Goal: Task Accomplishment & Management: Use online tool/utility

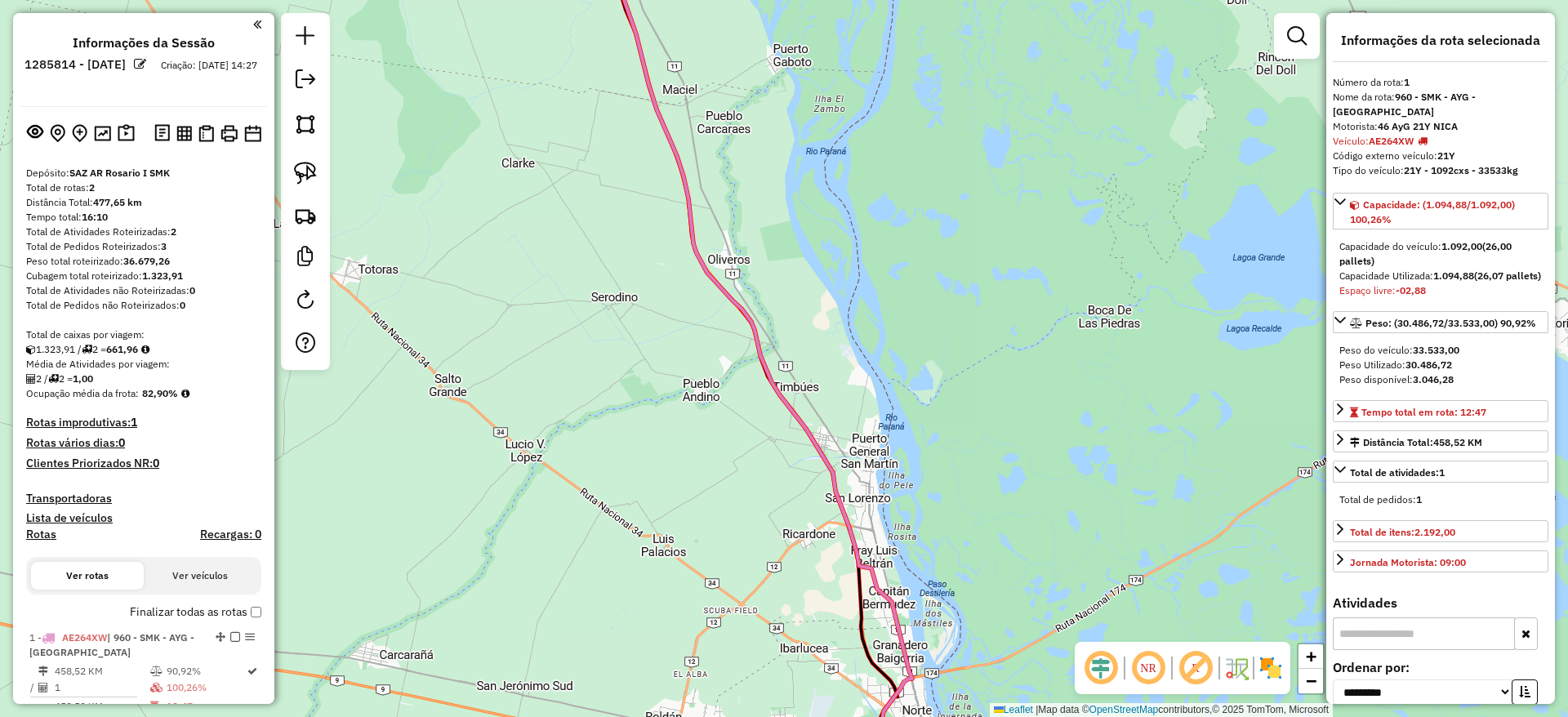
select select "**********"
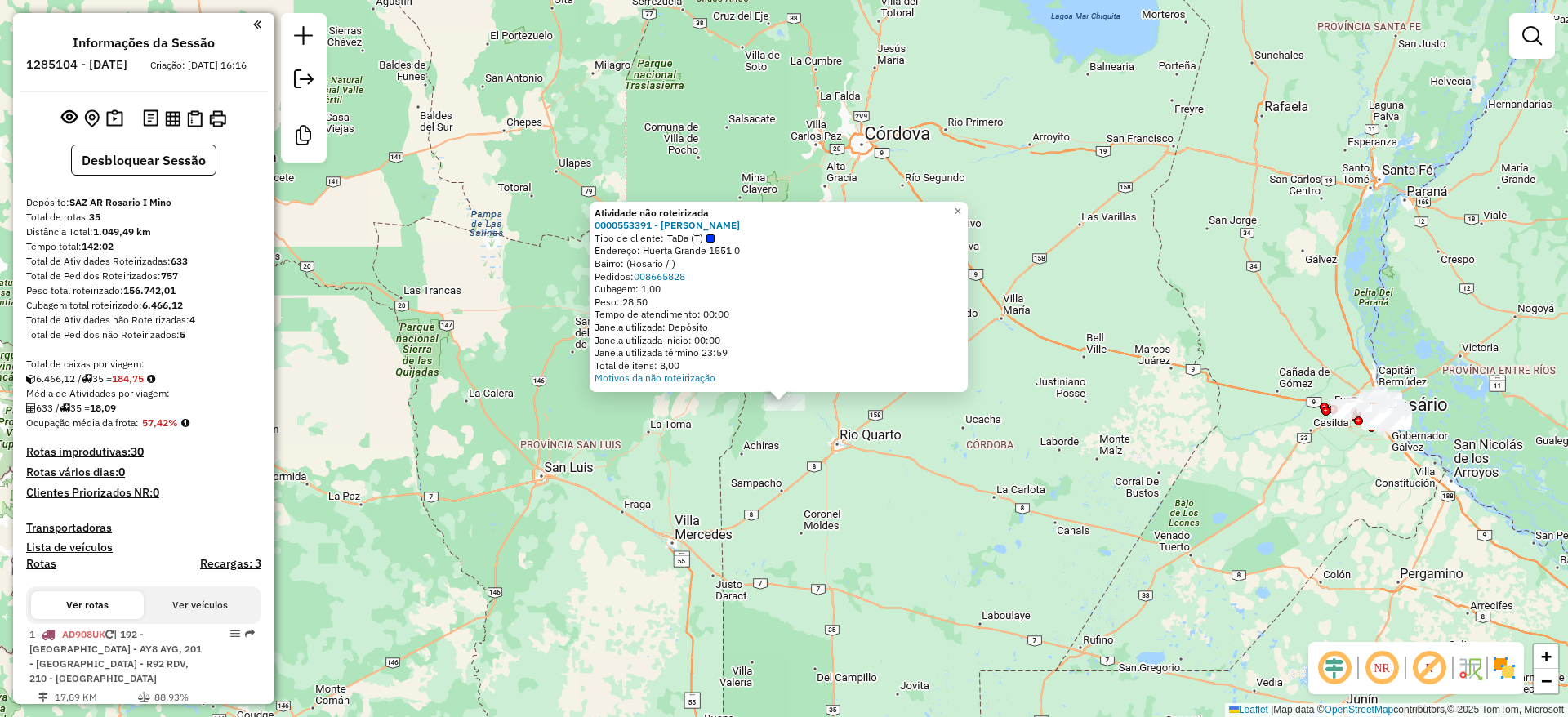
scroll to position [2570, 0]
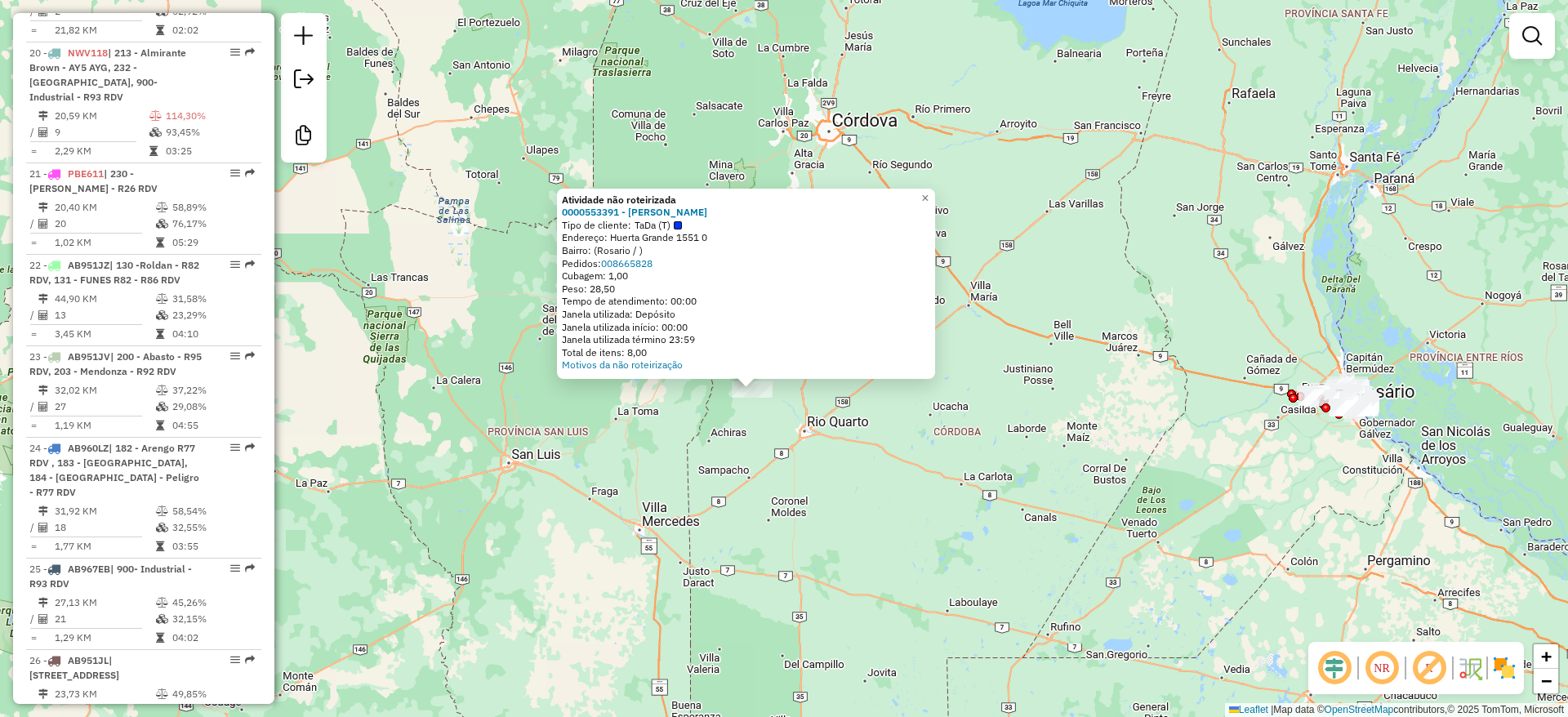
drag, startPoint x: 1007, startPoint y: 212, endPoint x: 966, endPoint y: 198, distance: 43.3
click at [966, 198] on div "Atividade não roteirizada 0000553391 - Pablo Daniel Nanfra Tipo de cliente: TaD…" at bounding box center [784, 358] width 1568 height 717
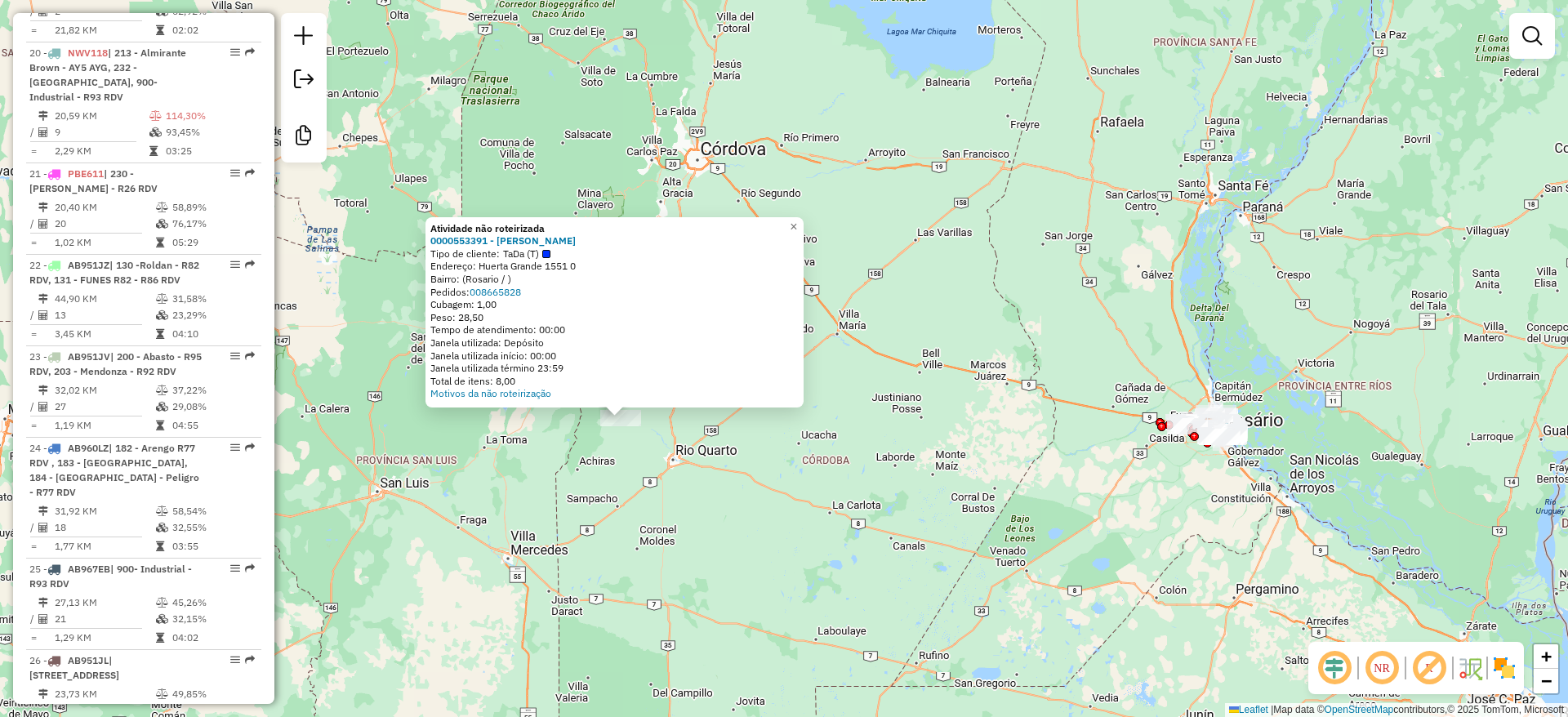
drag, startPoint x: 1075, startPoint y: 283, endPoint x: 956, endPoint y: 310, distance: 122.0
click at [956, 310] on div "Atividade não roteirizada 0000553391 - Pablo Daniel Nanfra Tipo de cliente: TaD…" at bounding box center [784, 358] width 1568 height 717
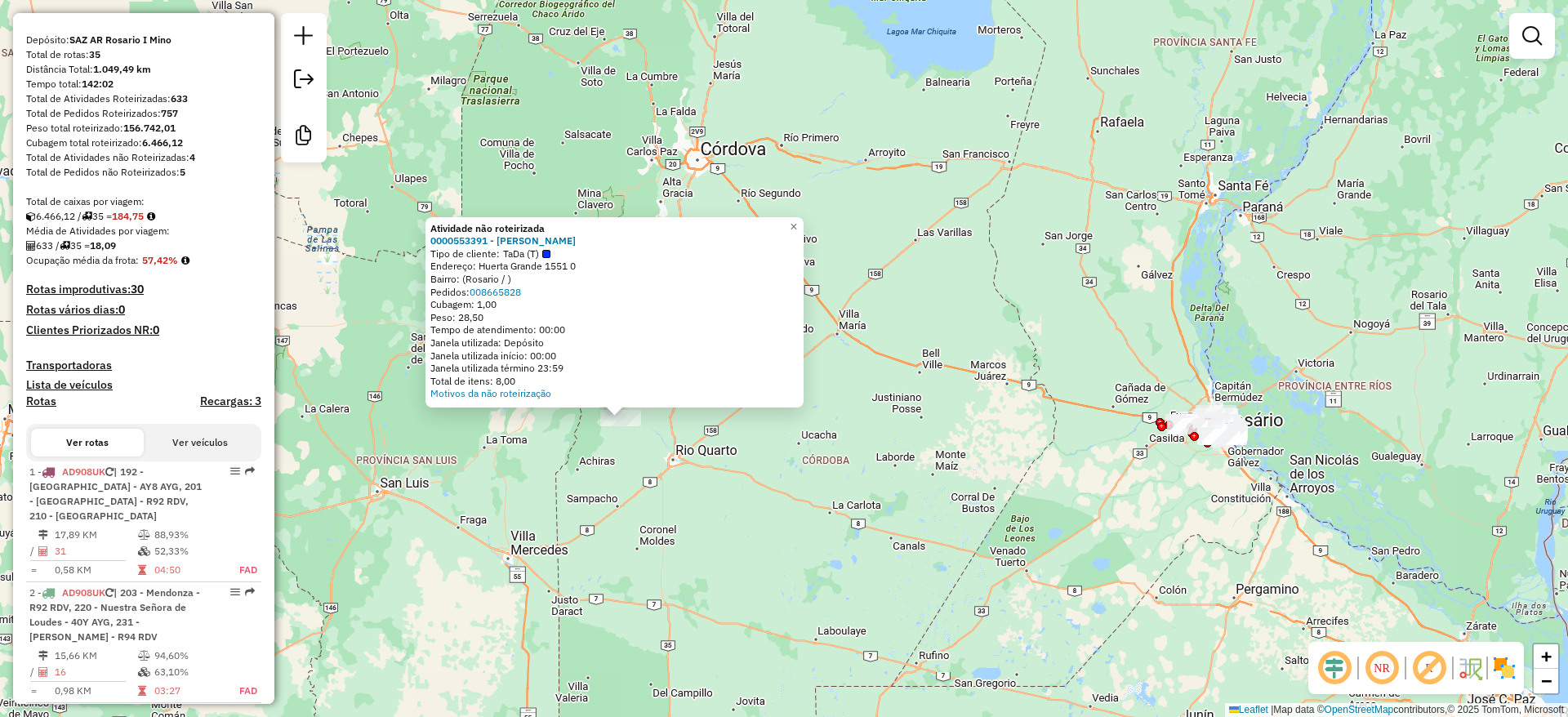
scroll to position [0, 0]
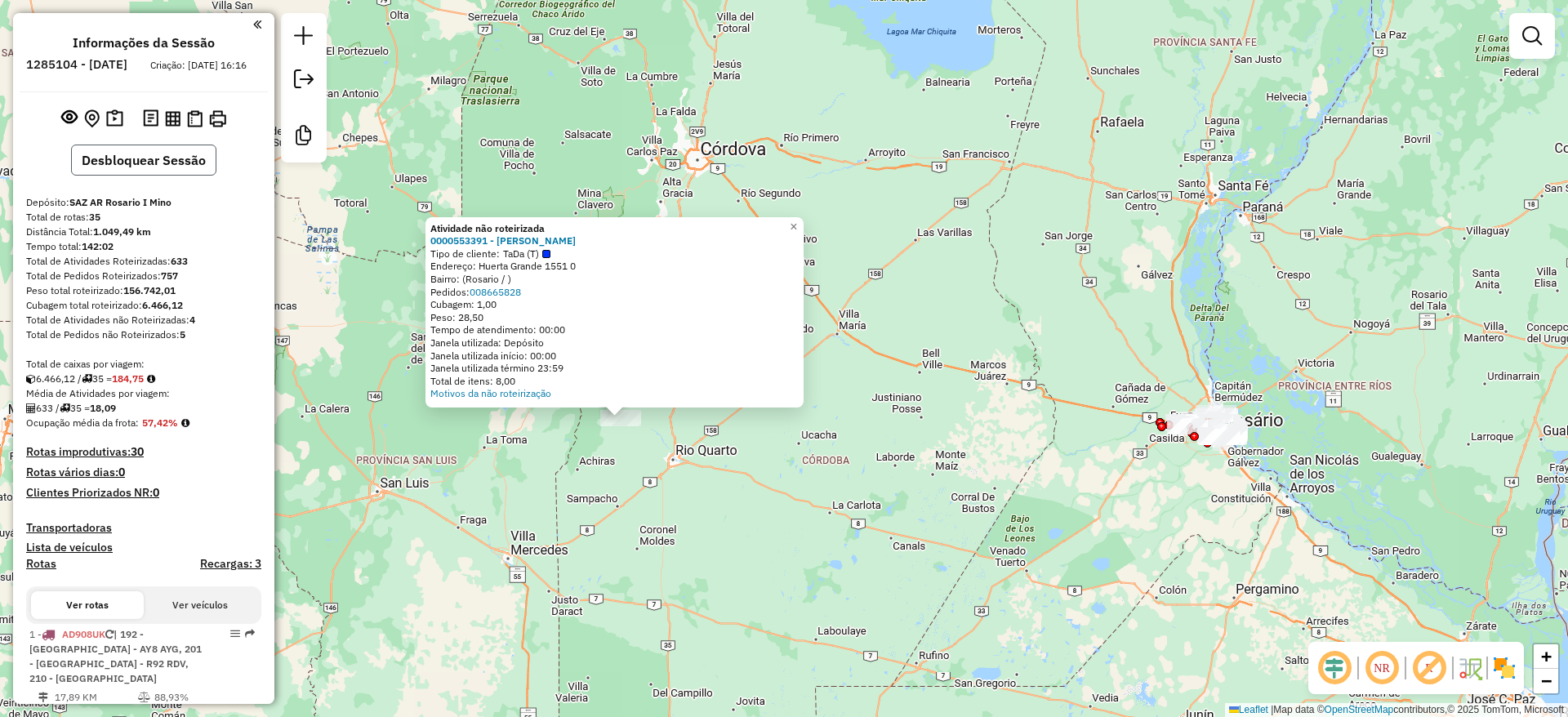
click at [149, 175] on button "Desbloquear Sessão" at bounding box center [144, 160] width 145 height 31
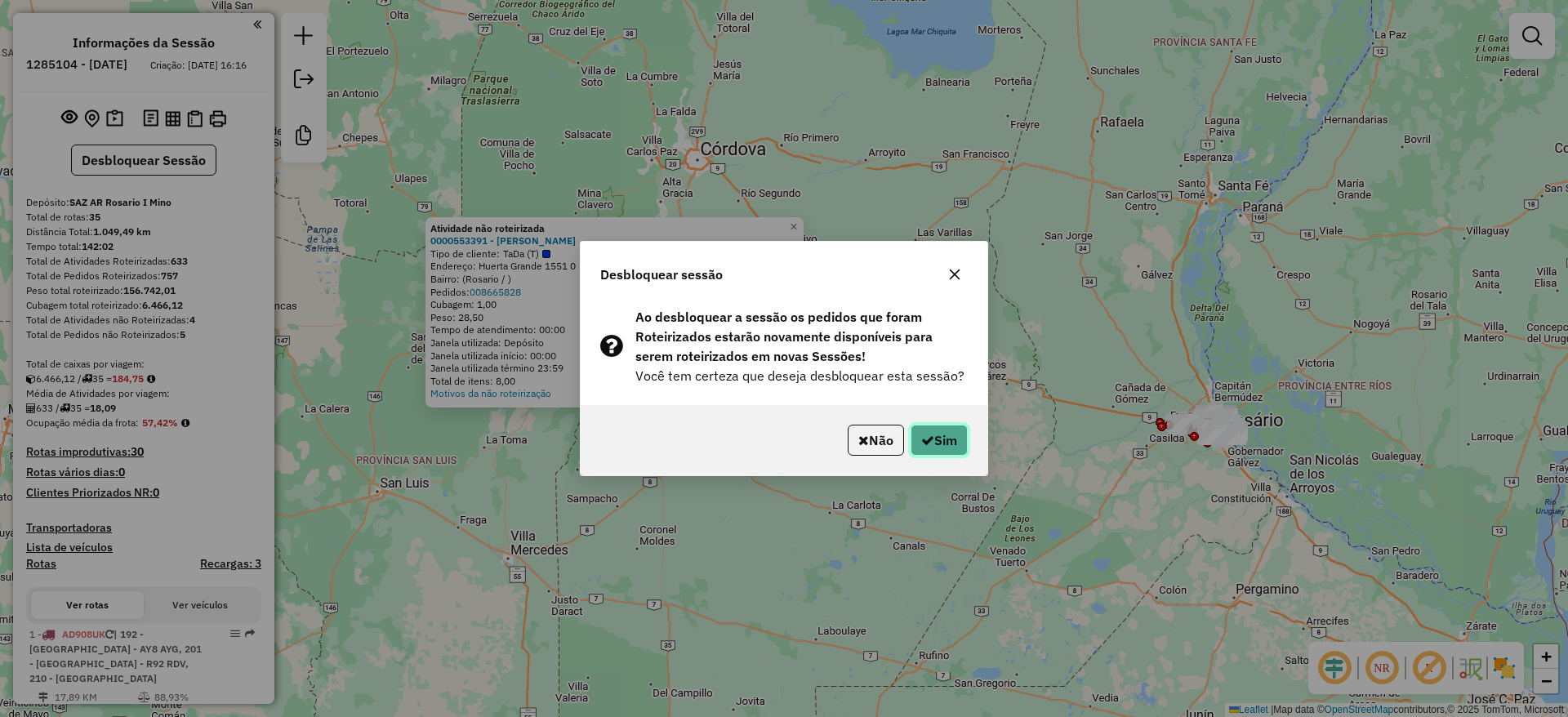
click at [938, 446] on button "Sim" at bounding box center [939, 440] width 57 height 31
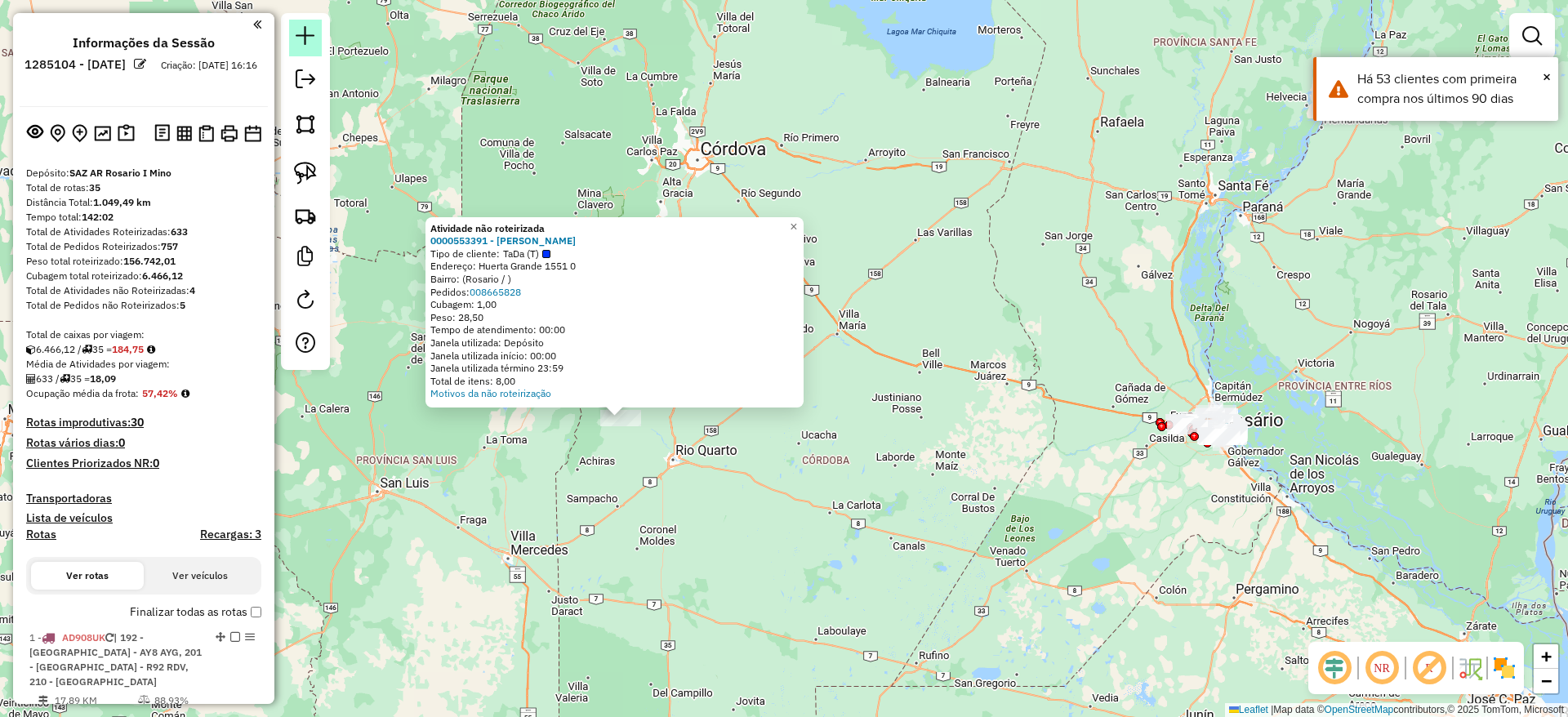
click at [310, 31] on em at bounding box center [305, 36] width 20 height 20
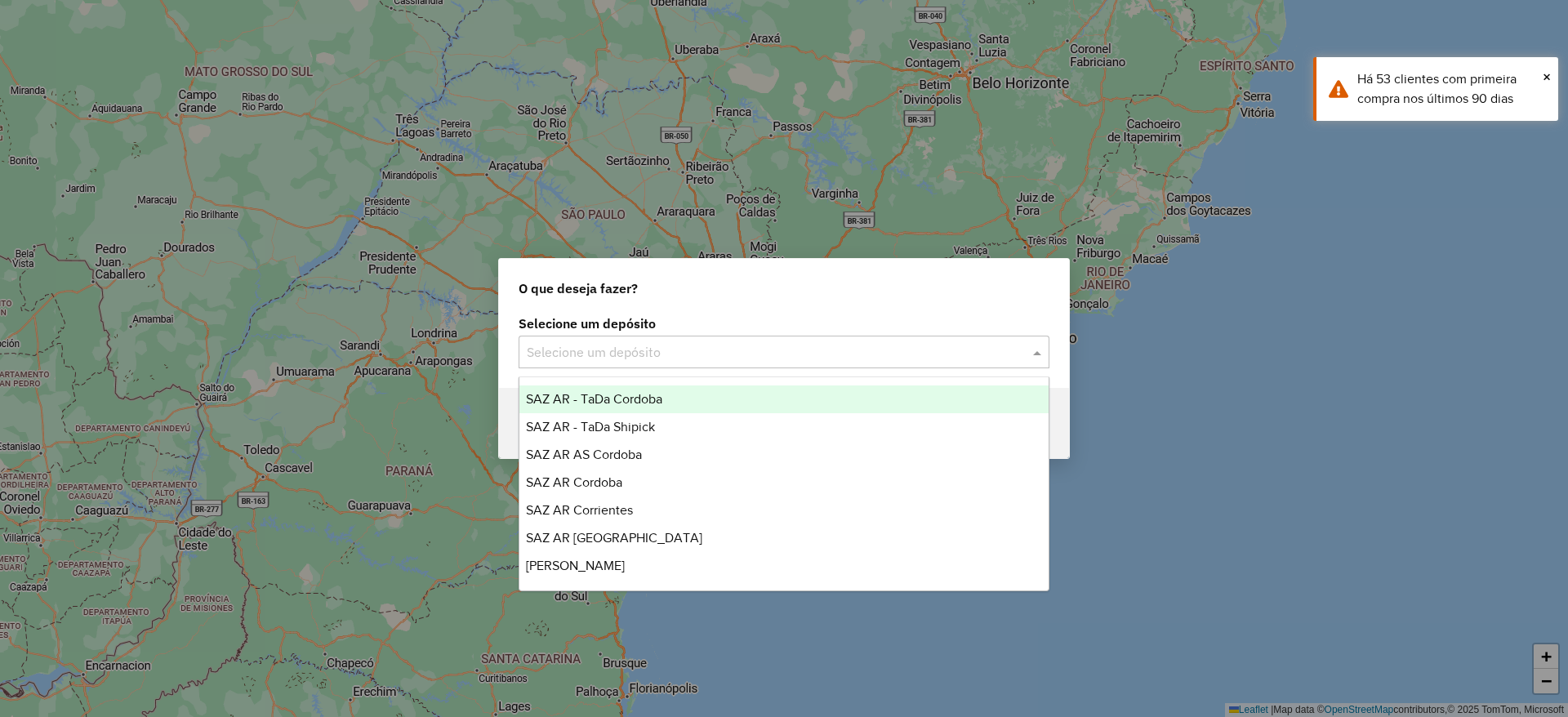
click at [787, 337] on div "Selecione um depósito" at bounding box center [783, 352] width 531 height 32
type input "***"
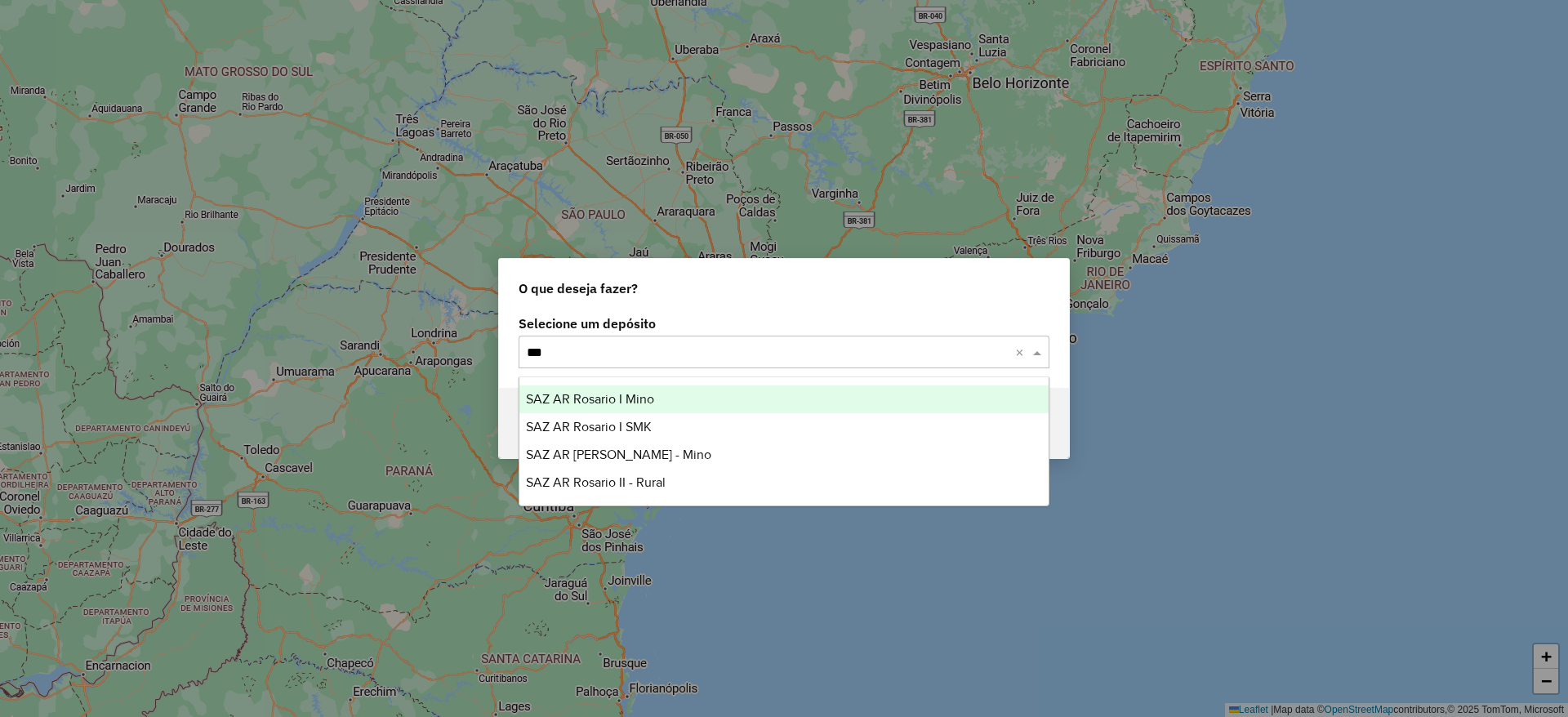
click at [662, 405] on div "SAZ AR Rosario I Mino" at bounding box center [783, 399] width 529 height 28
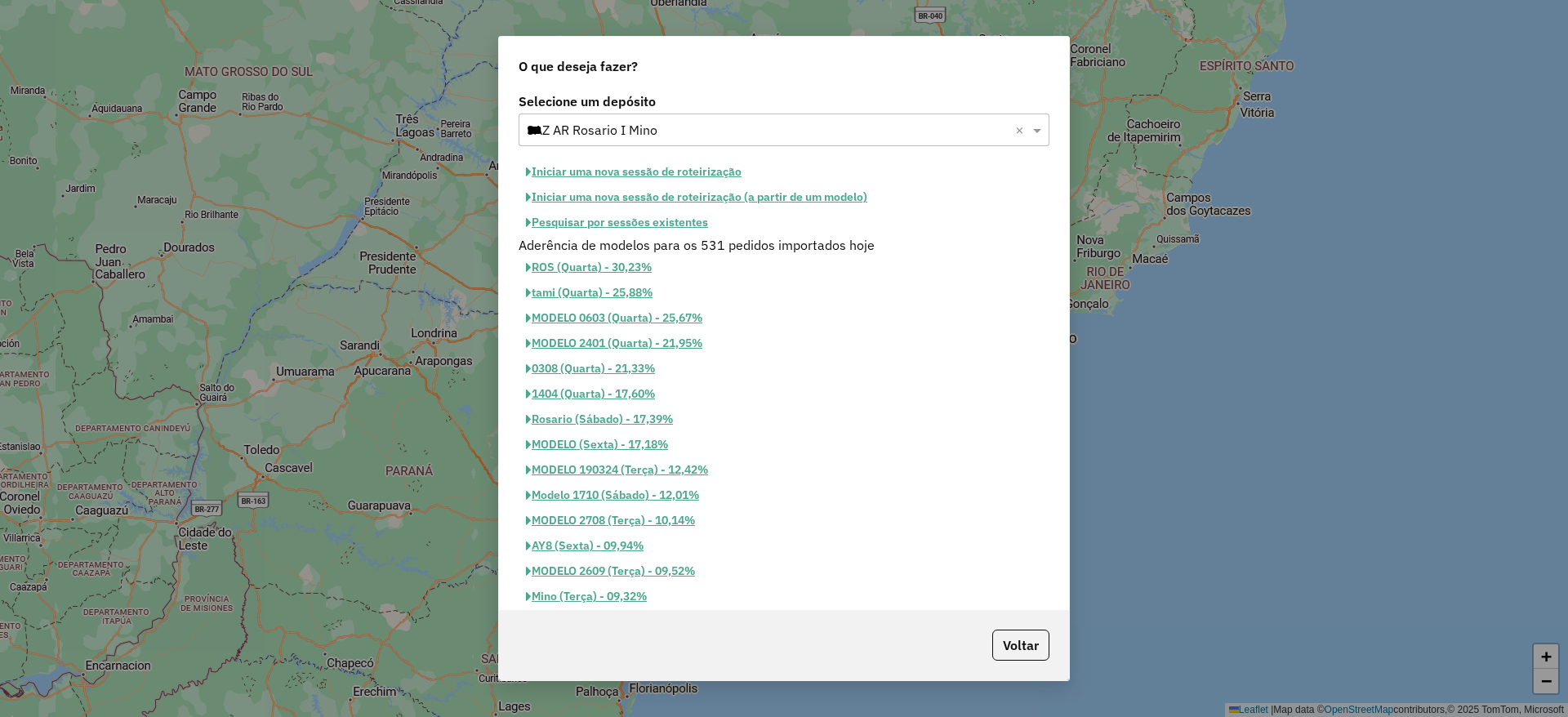
click at [639, 227] on button "Pesquisar por sessões existentes" at bounding box center [616, 223] width 197 height 25
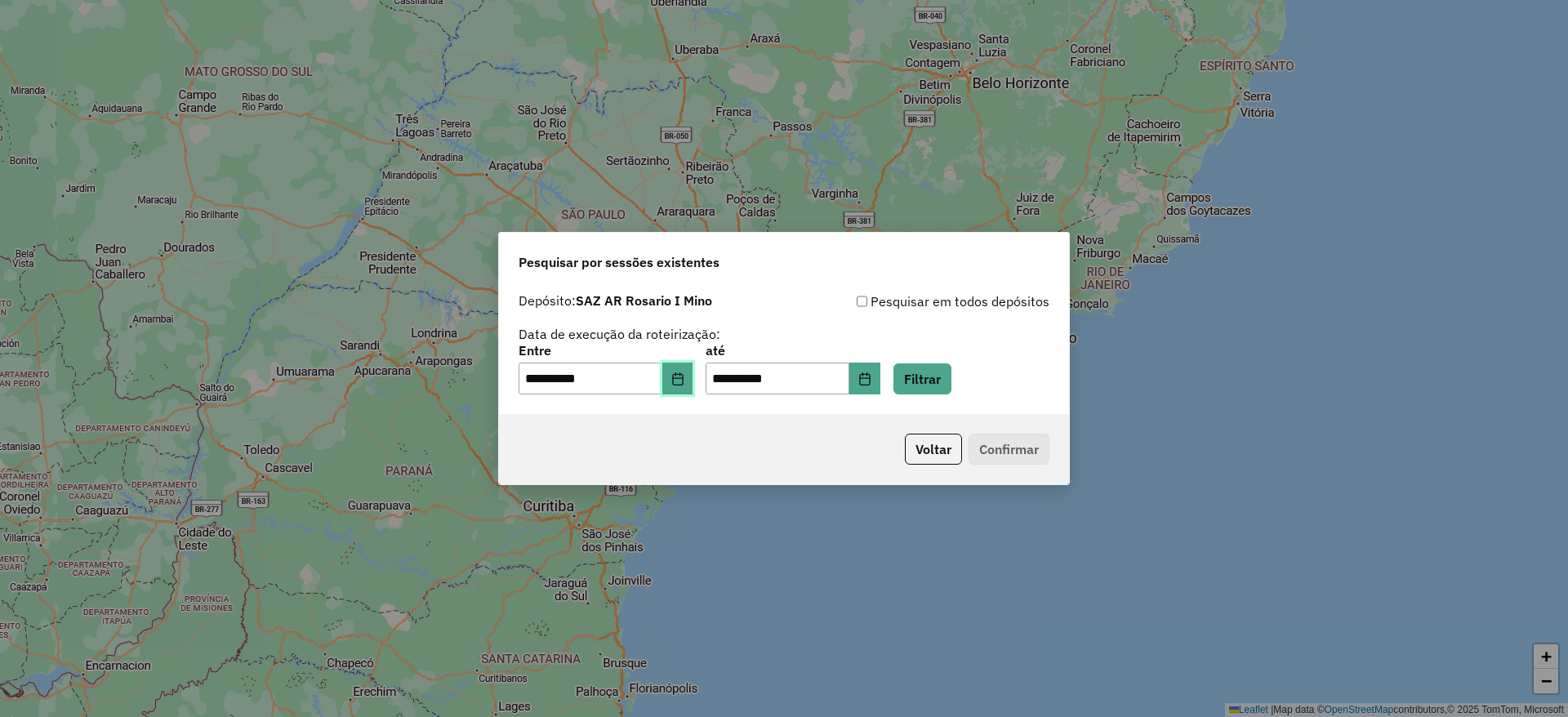
click at [683, 376] on icon "Choose Date" at bounding box center [677, 379] width 11 height 13
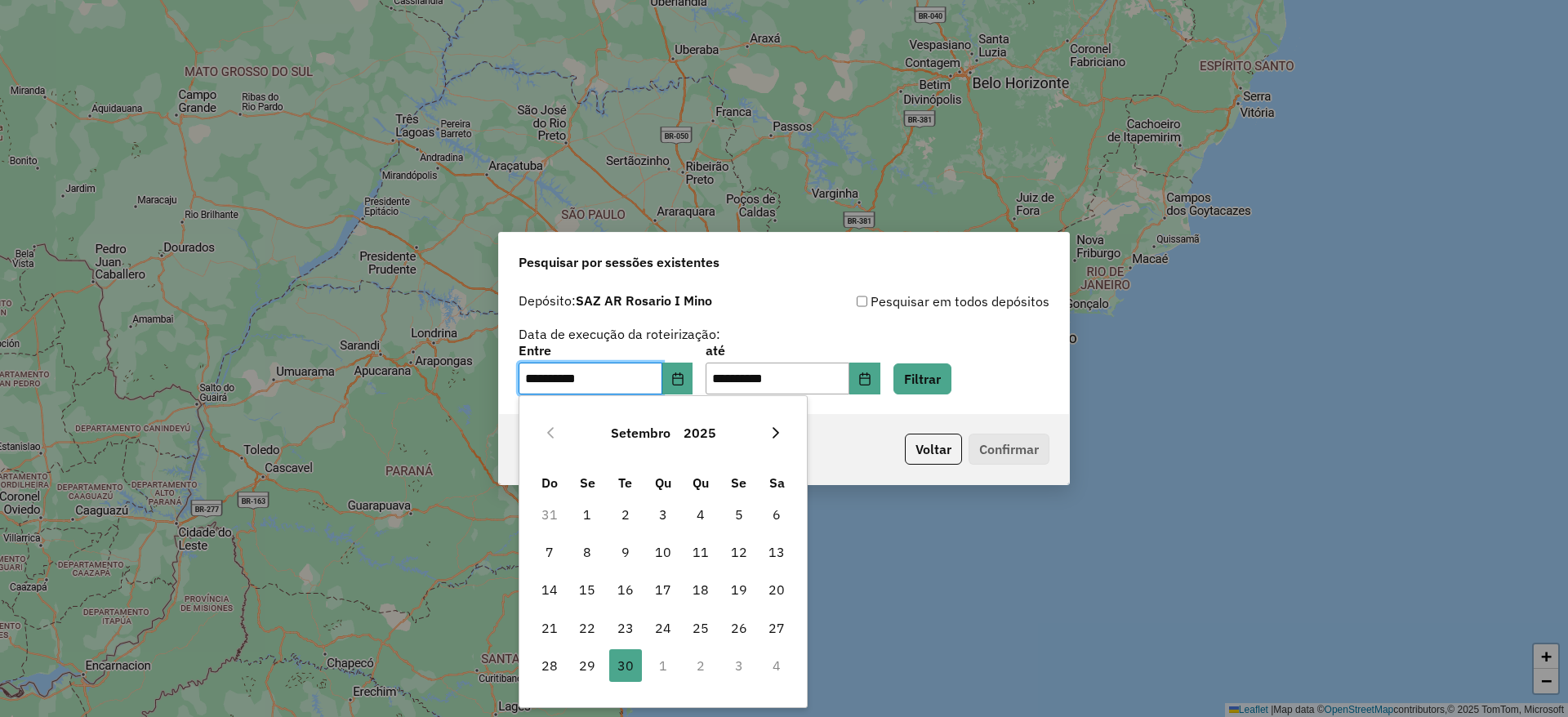
click at [771, 429] on icon "Next Month" at bounding box center [775, 433] width 13 height 13
click at [665, 510] on span "1" at bounding box center [663, 515] width 32 height 32
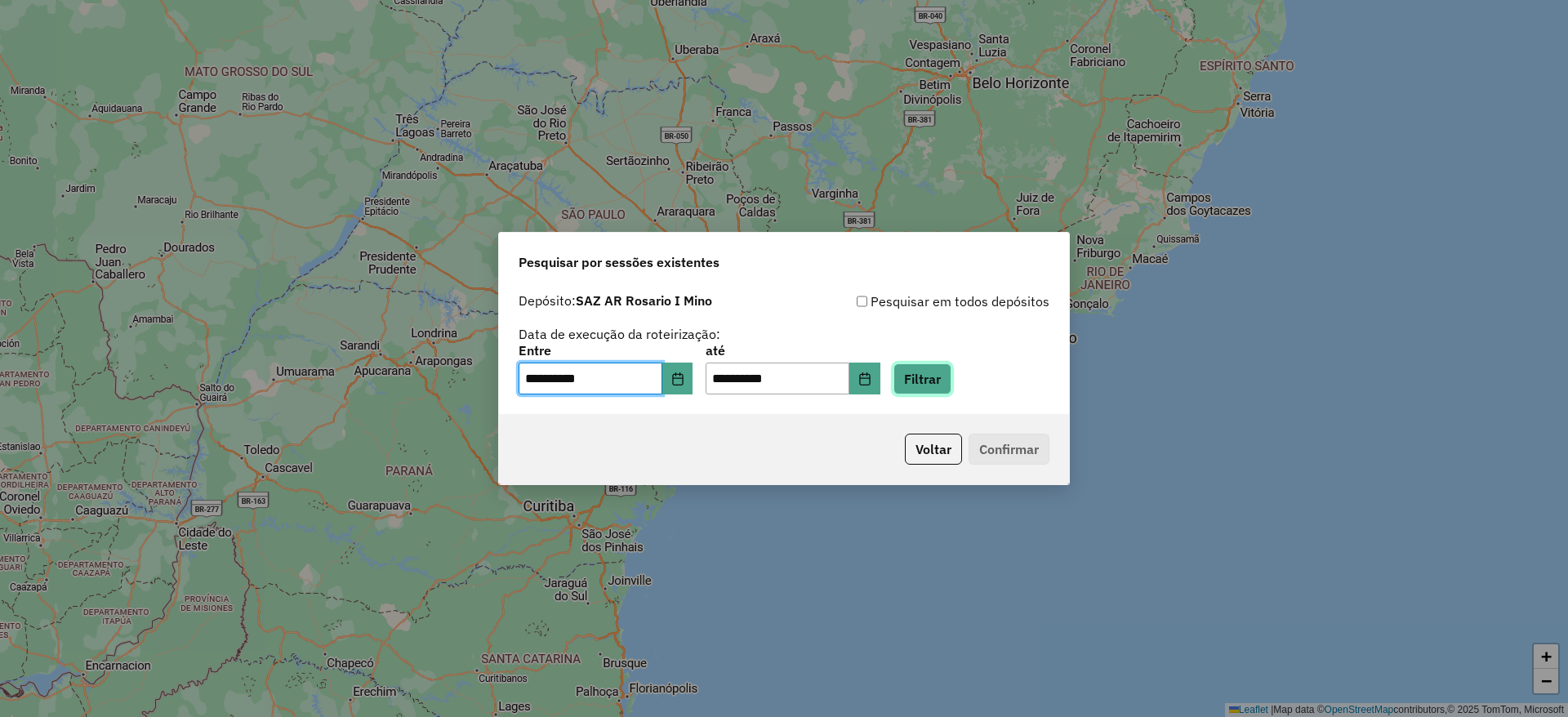
click at [951, 381] on button "Filtrar" at bounding box center [922, 379] width 58 height 31
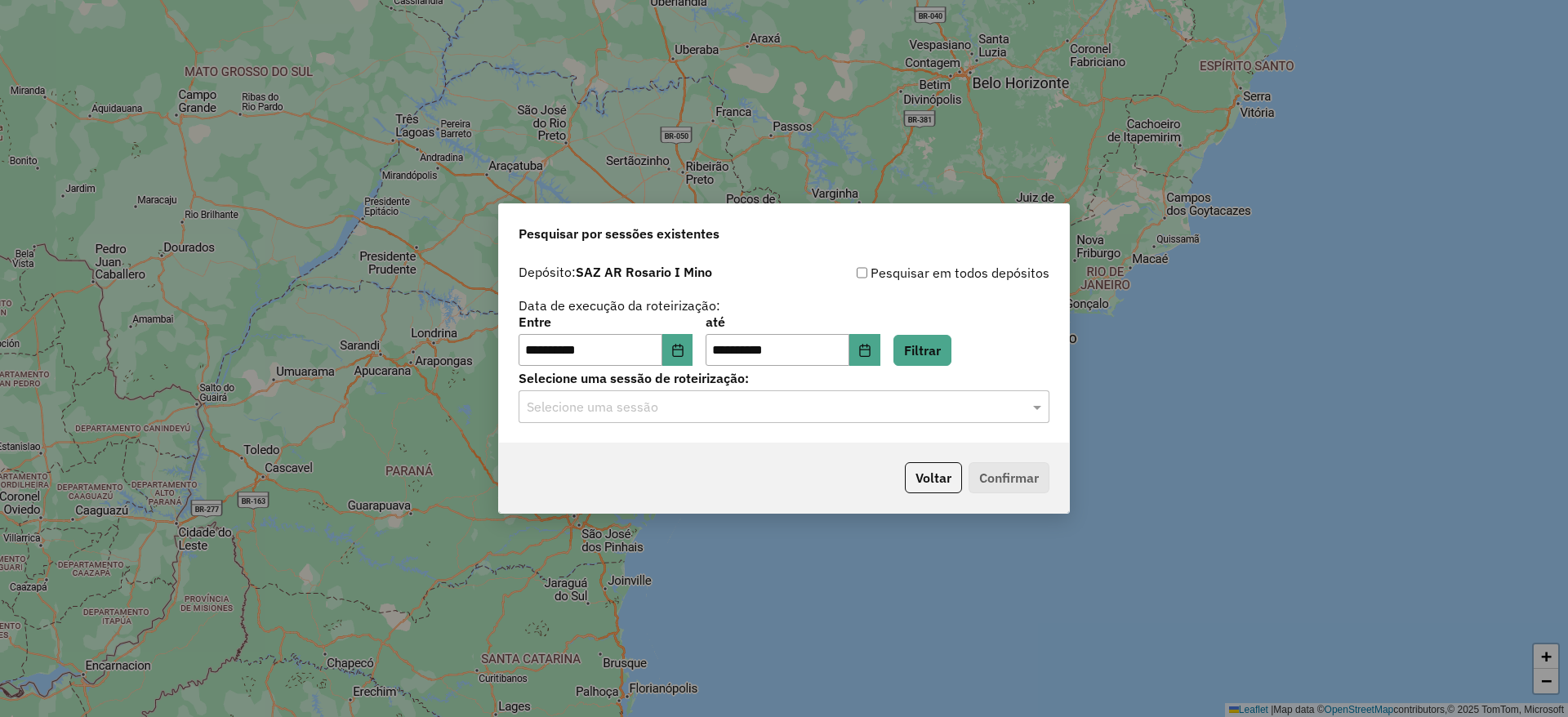
click at [844, 408] on input "text" at bounding box center [767, 408] width 481 height 20
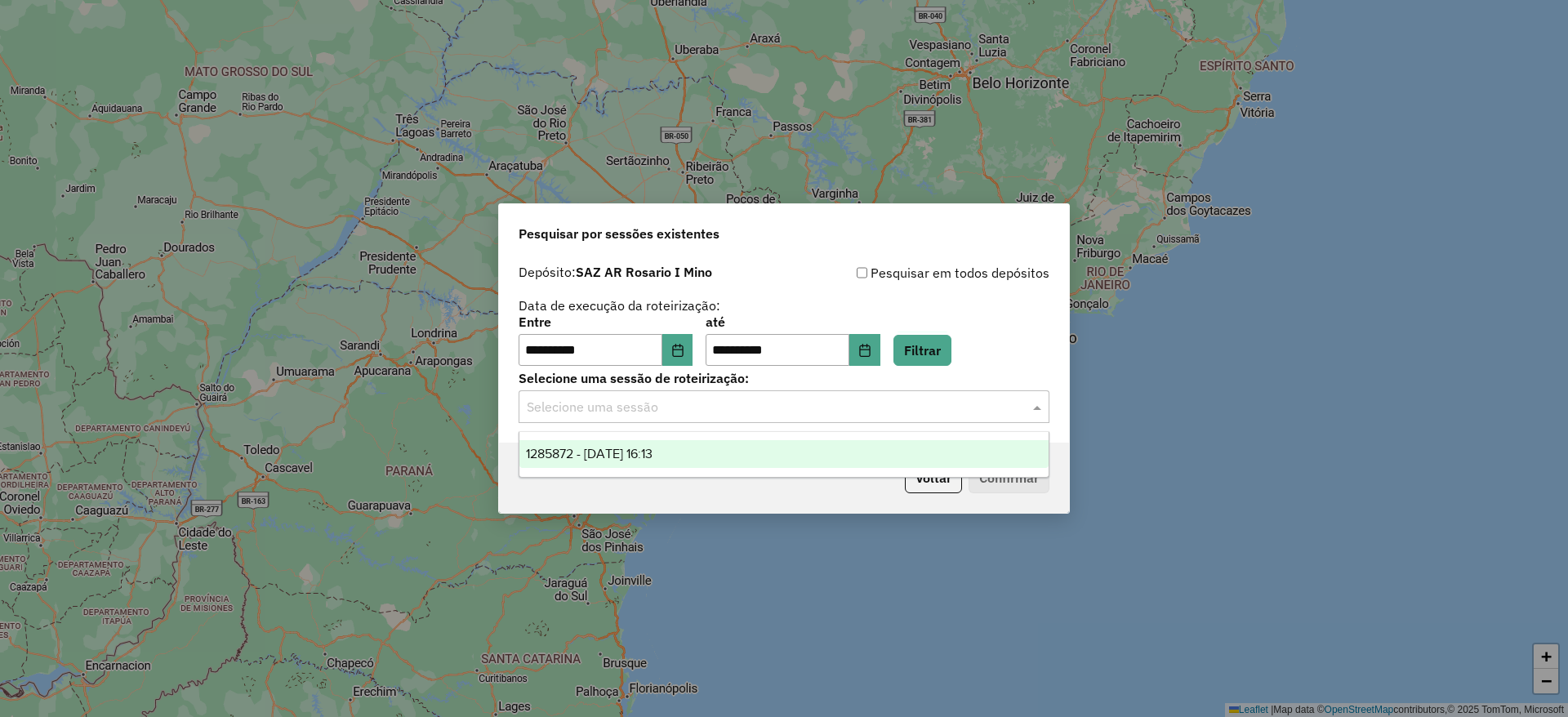
click at [753, 451] on div "1285872 - 01/10/2025 16:13" at bounding box center [783, 454] width 529 height 28
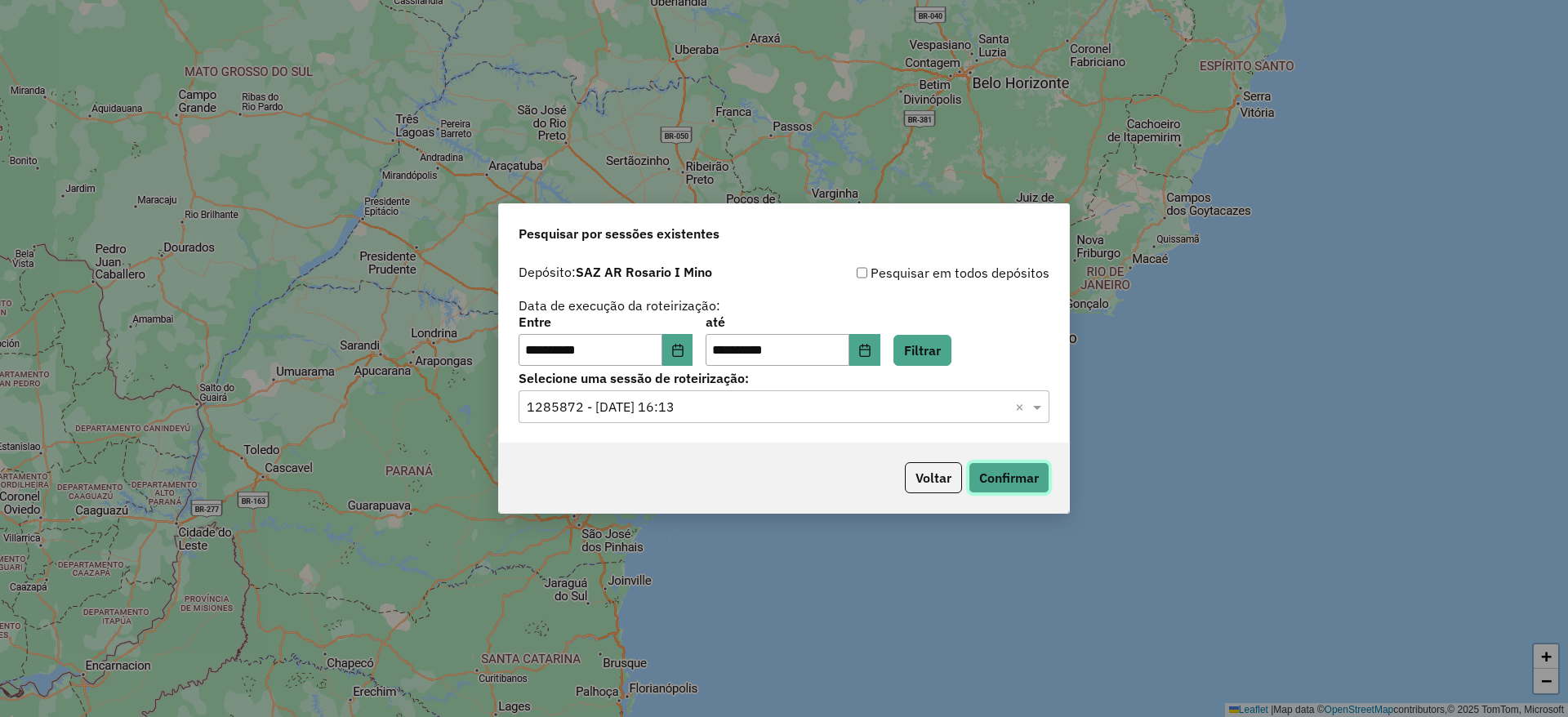
click at [1020, 476] on button "Confirmar" at bounding box center [1009, 478] width 81 height 31
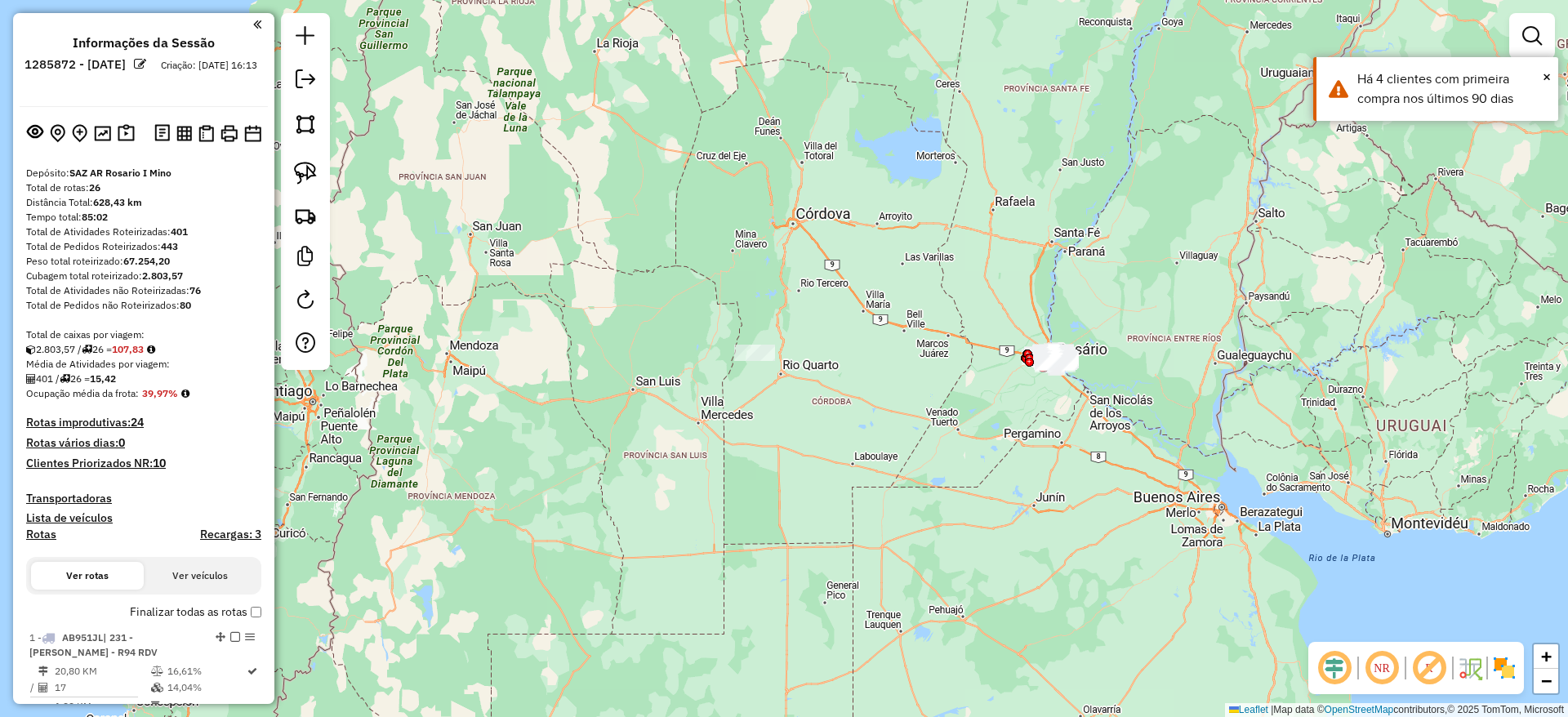
drag, startPoint x: 676, startPoint y: 330, endPoint x: 793, endPoint y: 384, distance: 128.9
click at [793, 384] on div "Janela de atendimento Grade de atendimento Capacidade Transportadoras Veículos …" at bounding box center [784, 358] width 1568 height 717
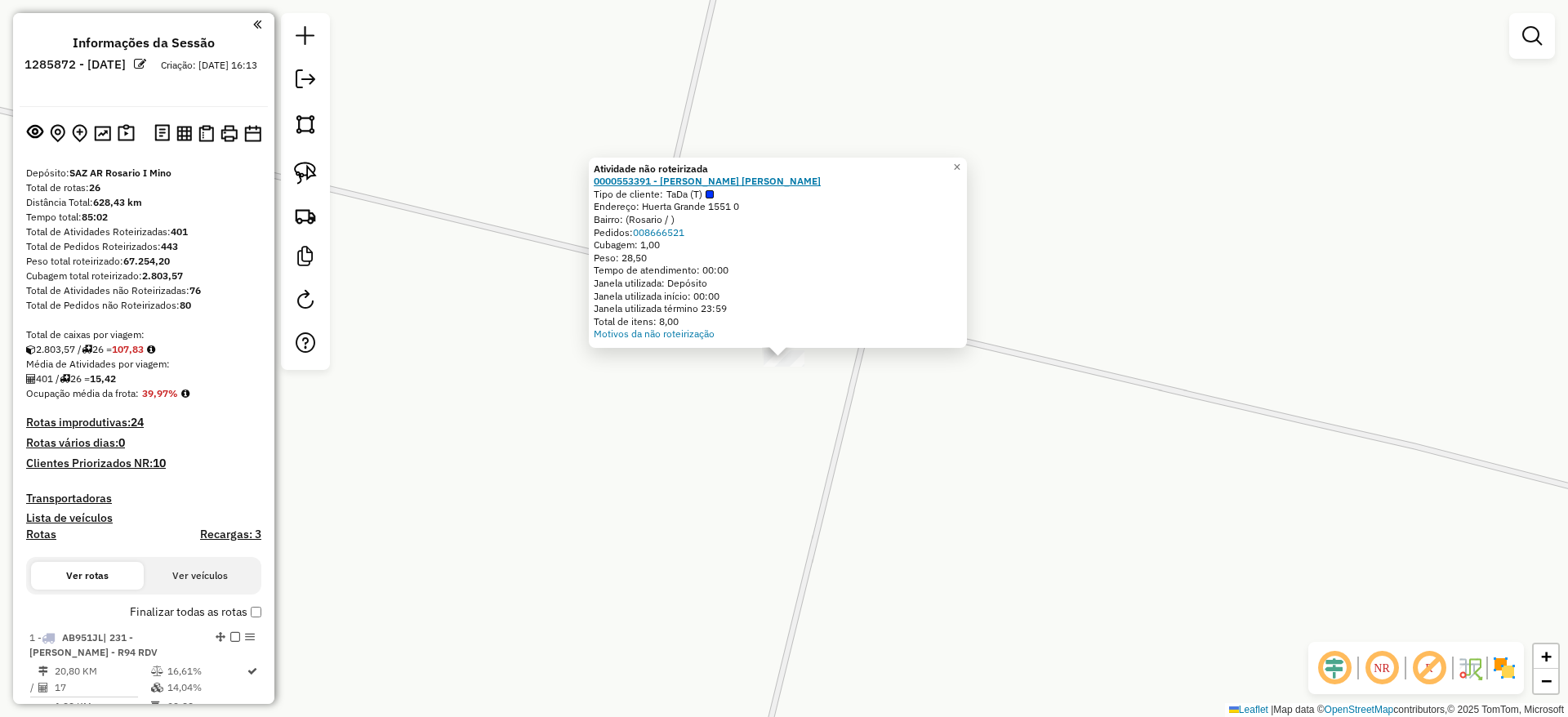
click at [736, 177] on strong "0000553391 - Pablo Daniel Nanfra" at bounding box center [707, 181] width 227 height 13
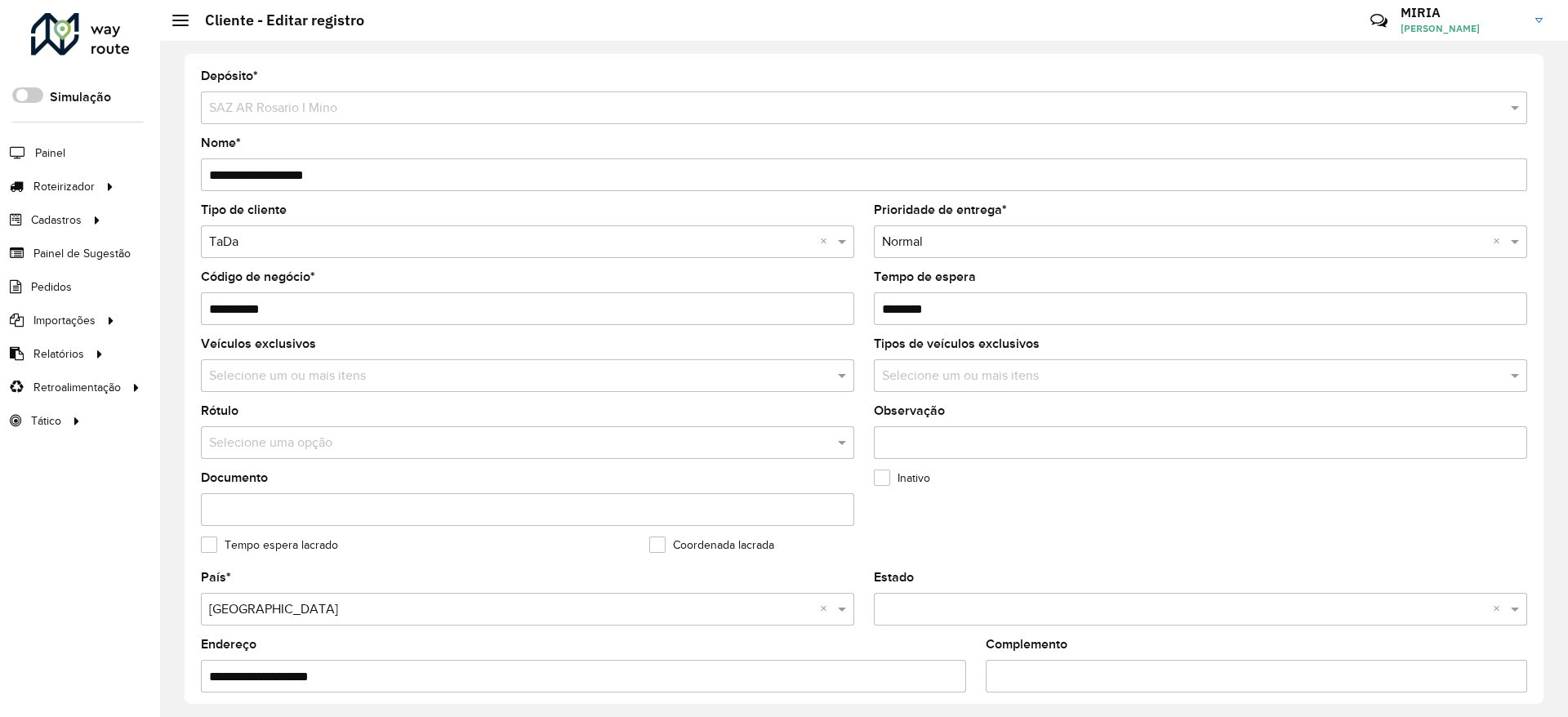
scroll to position [499, 0]
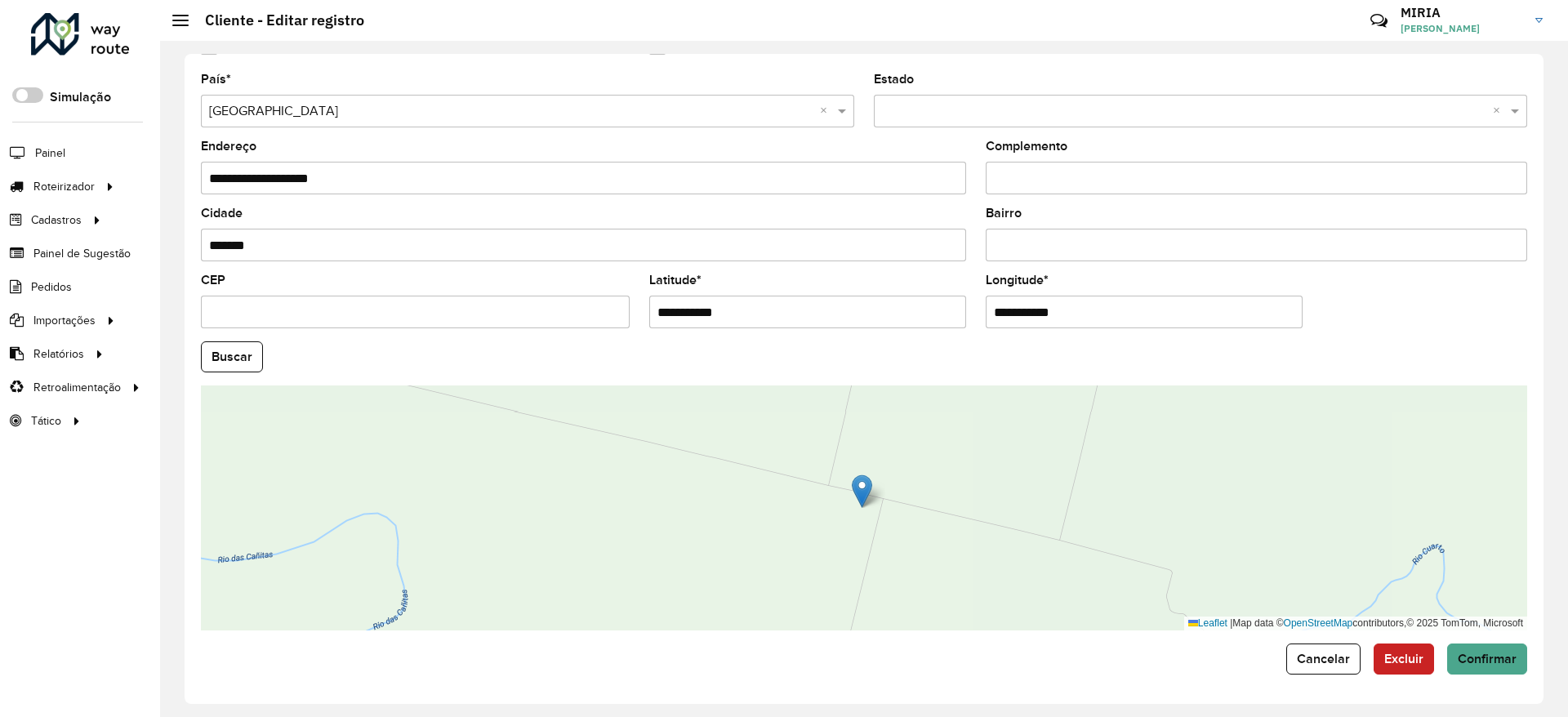
drag, startPoint x: 789, startPoint y: 313, endPoint x: 553, endPoint y: 323, distance: 236.2
click at [553, 323] on formly-group "**********" at bounding box center [864, 352] width 1345 height 557
paste input "text"
type input "*********"
drag, startPoint x: 1094, startPoint y: 310, endPoint x: 887, endPoint y: 316, distance: 207.1
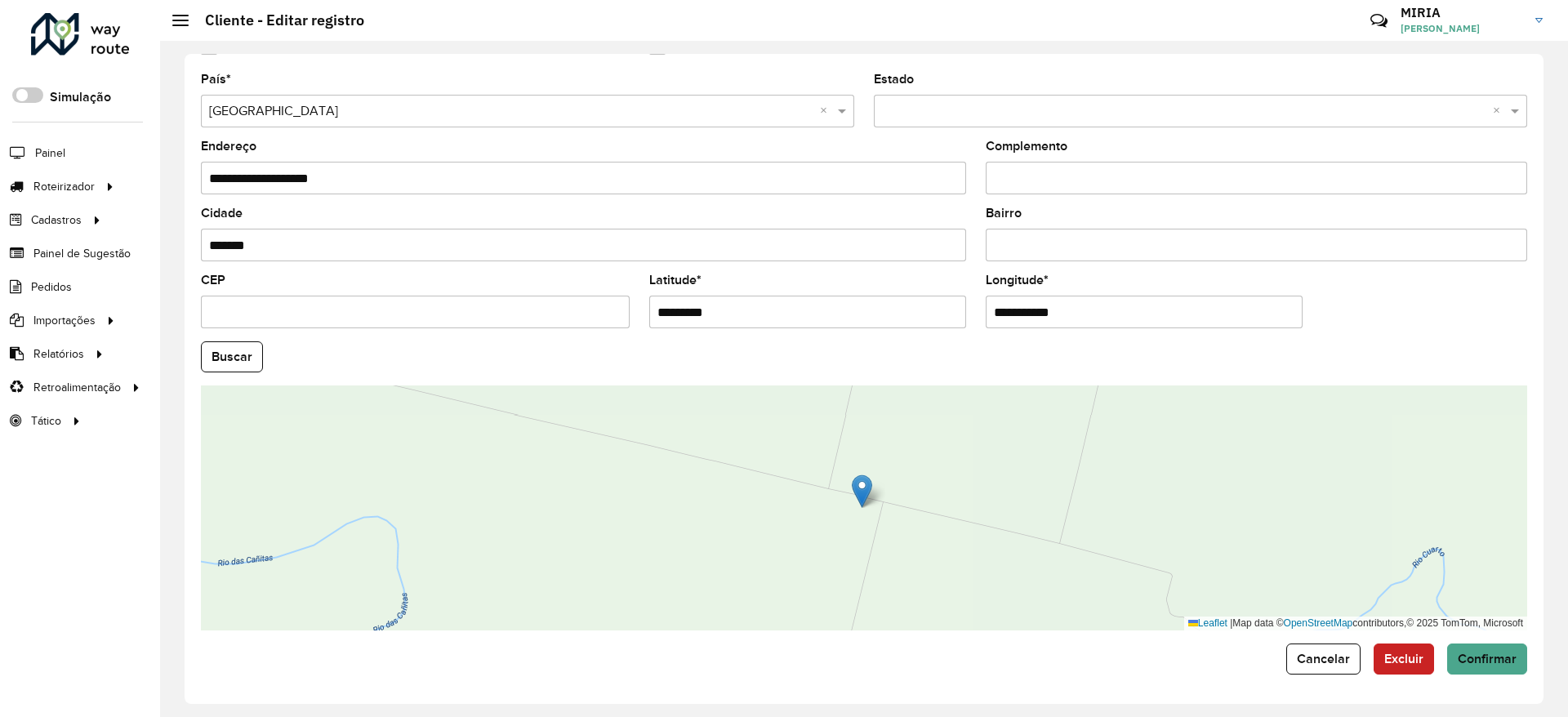
click at [887, 316] on formly-group "**********" at bounding box center [864, 352] width 1345 height 557
paste input "text"
type input "*********"
click at [254, 367] on hb-app "Aguarde... Pop-up bloqueado! Seu navegador bloqueou automáticamente a abertura …" at bounding box center [784, 358] width 1568 height 717
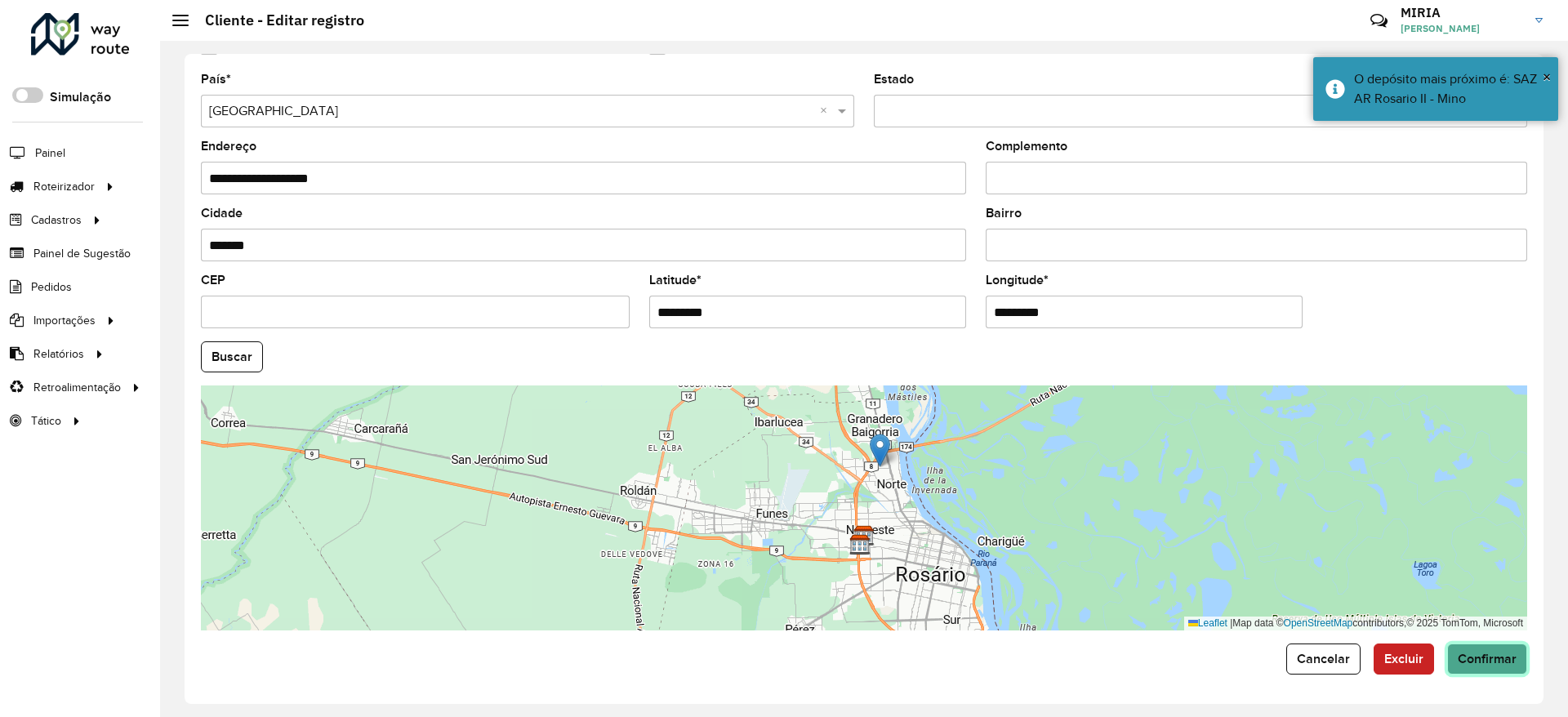
click at [1487, 662] on span "Confirmar" at bounding box center [1486, 658] width 58 height 13
